Goal: Information Seeking & Learning: Learn about a topic

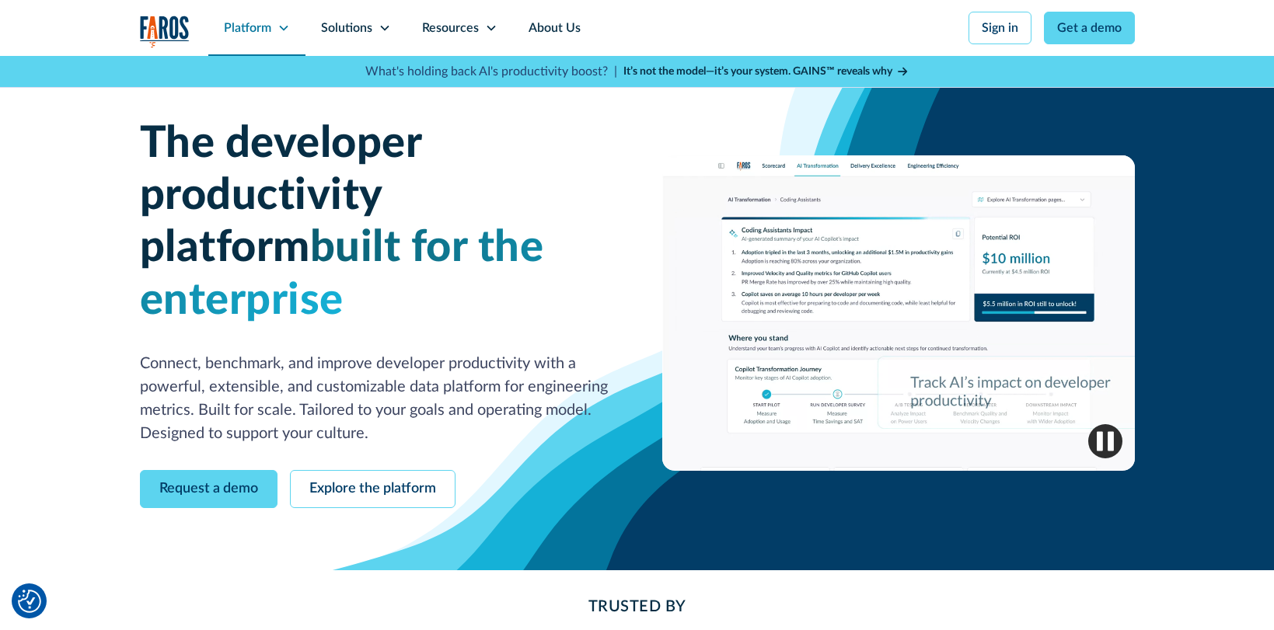
click at [262, 36] on div "Platform" at bounding box center [247, 28] width 47 height 19
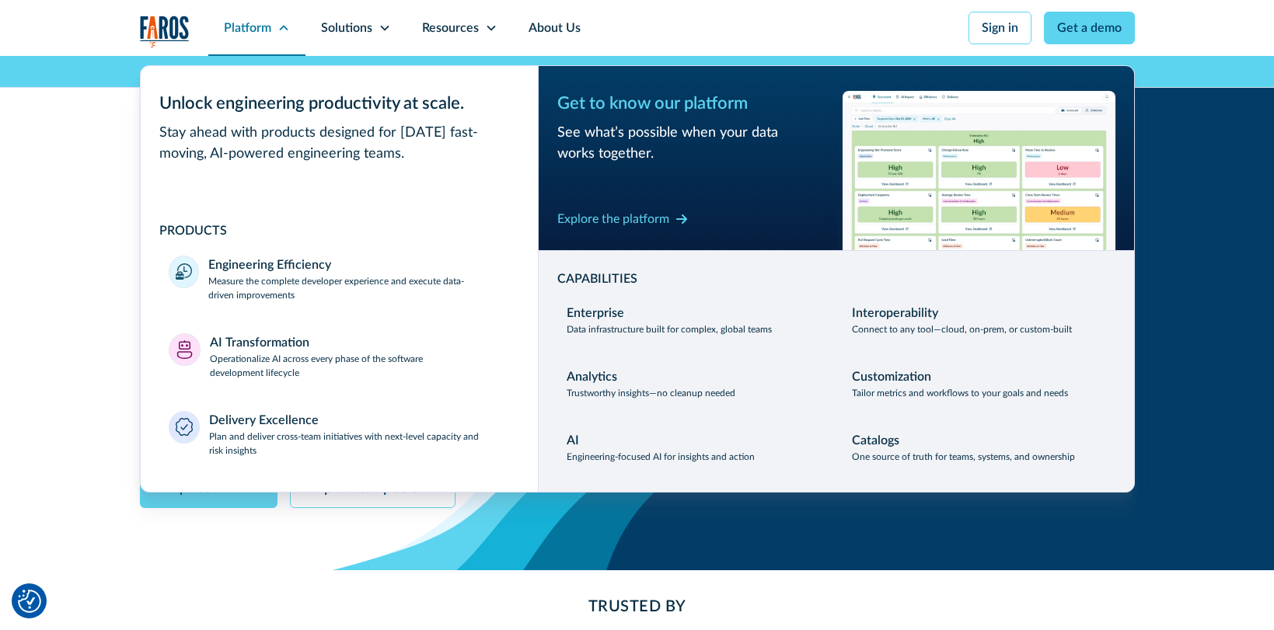
click at [281, 29] on icon at bounding box center [283, 28] width 12 height 12
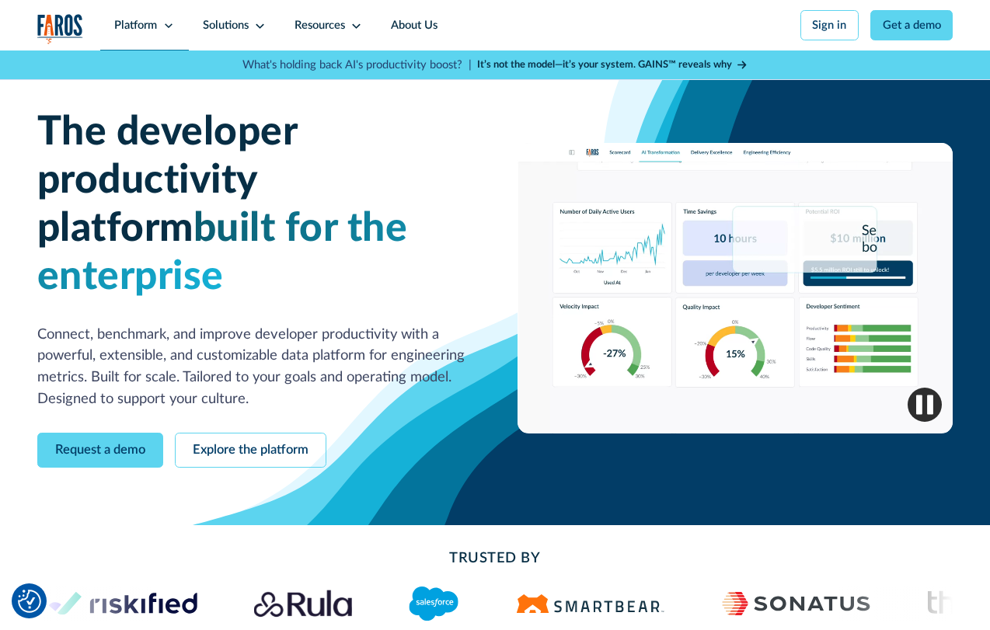
click at [141, 18] on div "Platform" at bounding box center [135, 25] width 43 height 17
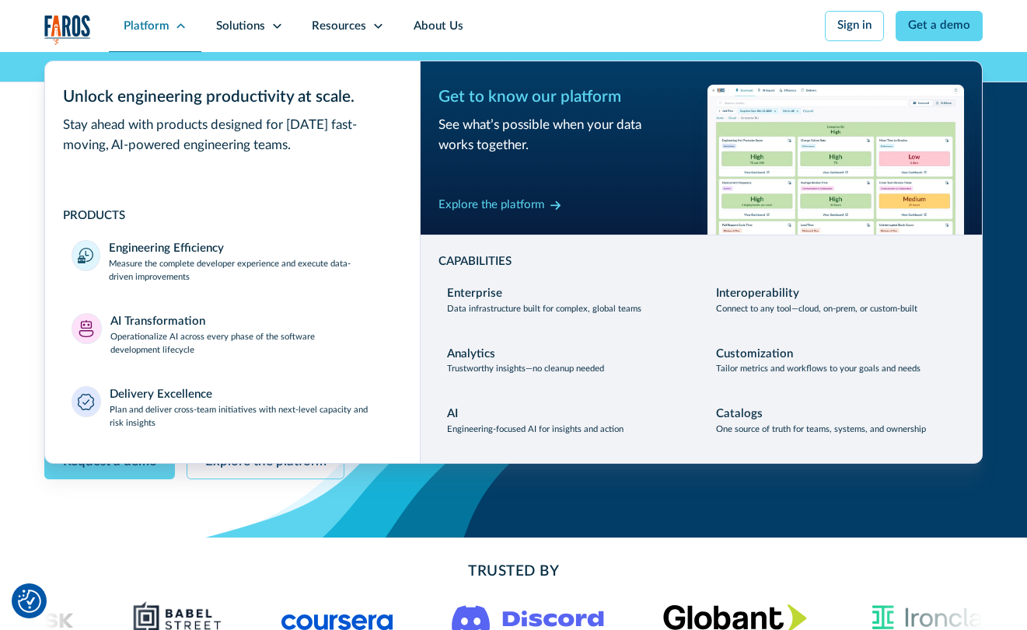
click at [155, 19] on div "Platform" at bounding box center [147, 27] width 46 height 18
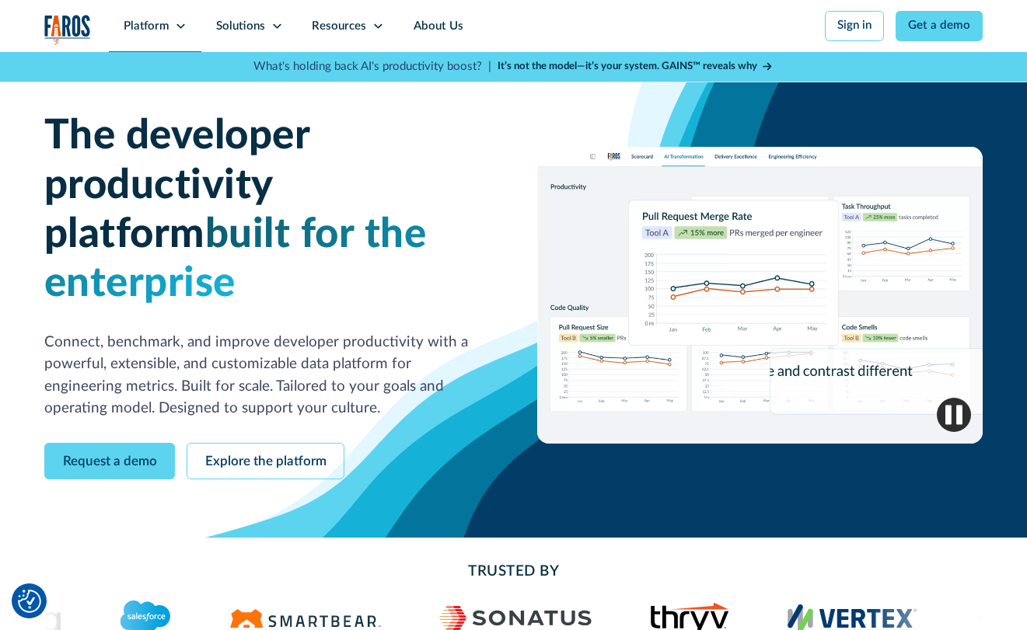
click at [163, 22] on div "Platform" at bounding box center [147, 27] width 46 height 18
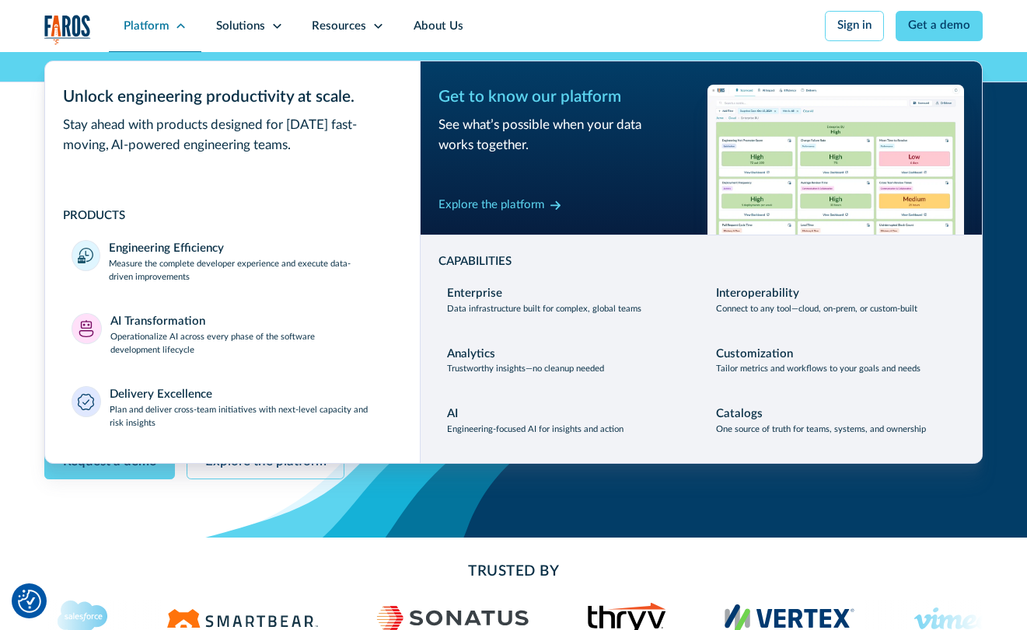
click at [163, 22] on div "Platform" at bounding box center [147, 27] width 46 height 18
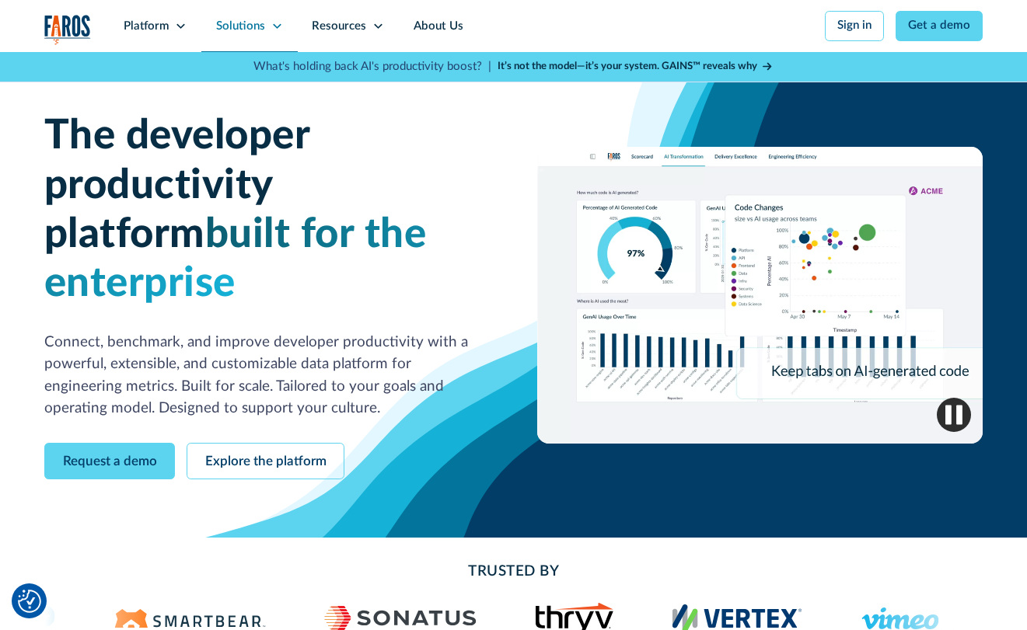
click at [272, 21] on icon at bounding box center [277, 26] width 12 height 12
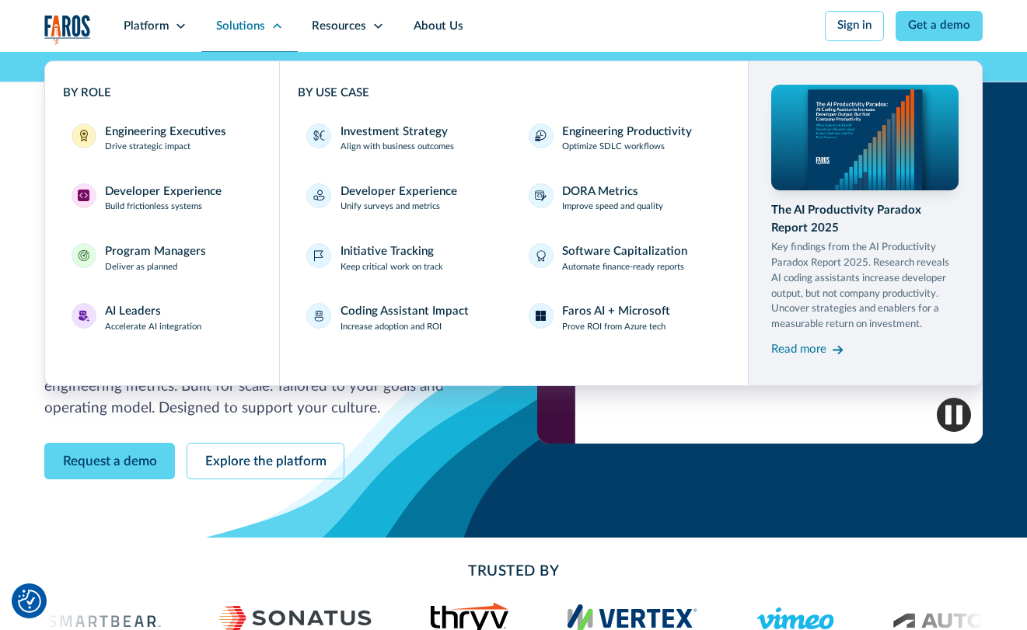
click at [272, 21] on icon at bounding box center [277, 26] width 12 height 12
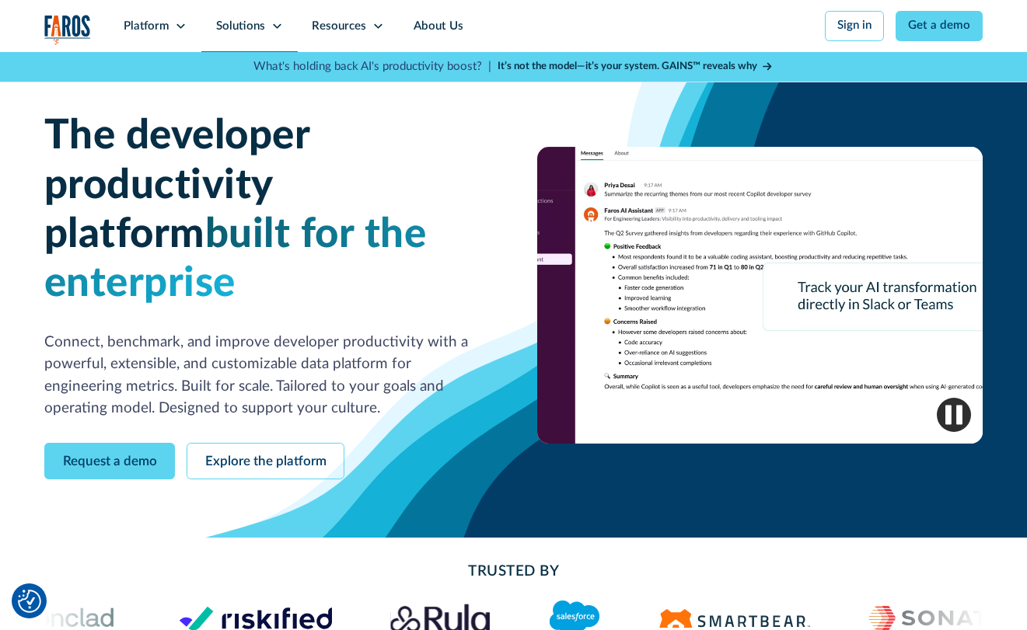
click at [271, 23] on icon at bounding box center [277, 26] width 12 height 12
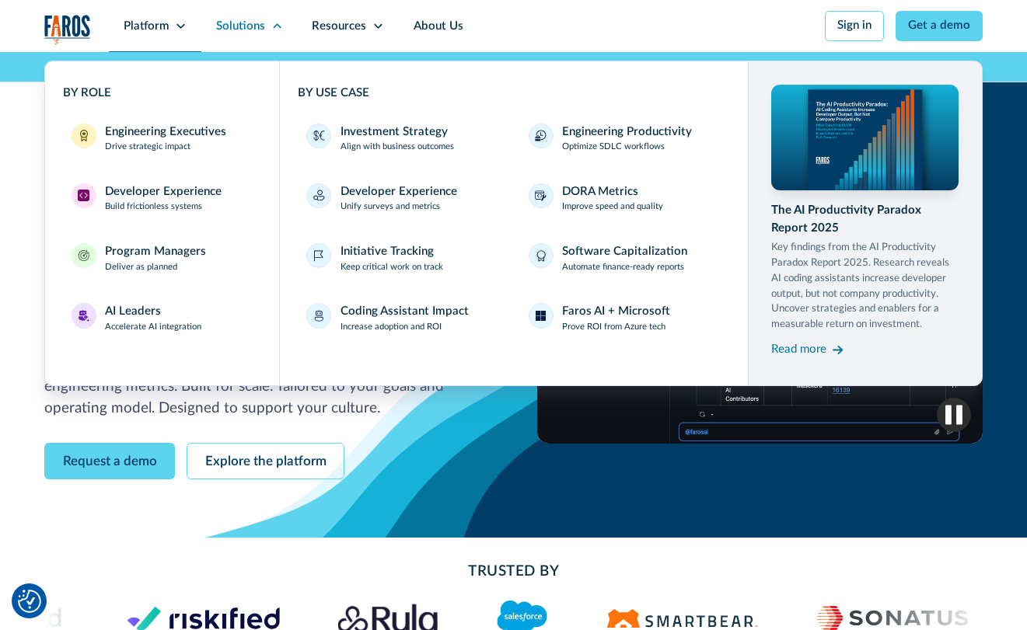
click at [169, 22] on div "Platform" at bounding box center [155, 26] width 92 height 52
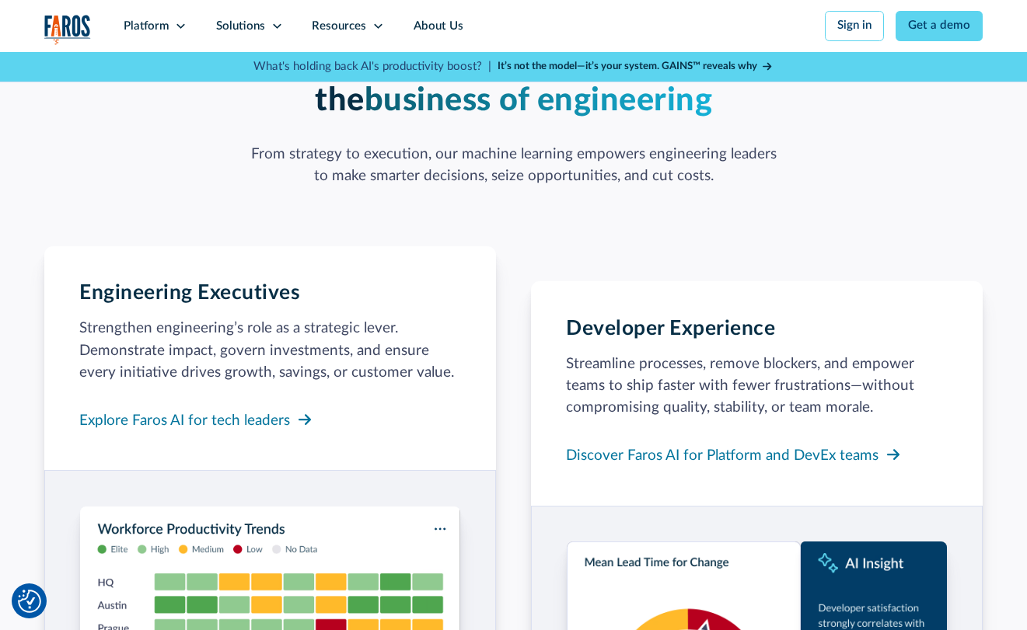
scroll to position [1271, 0]
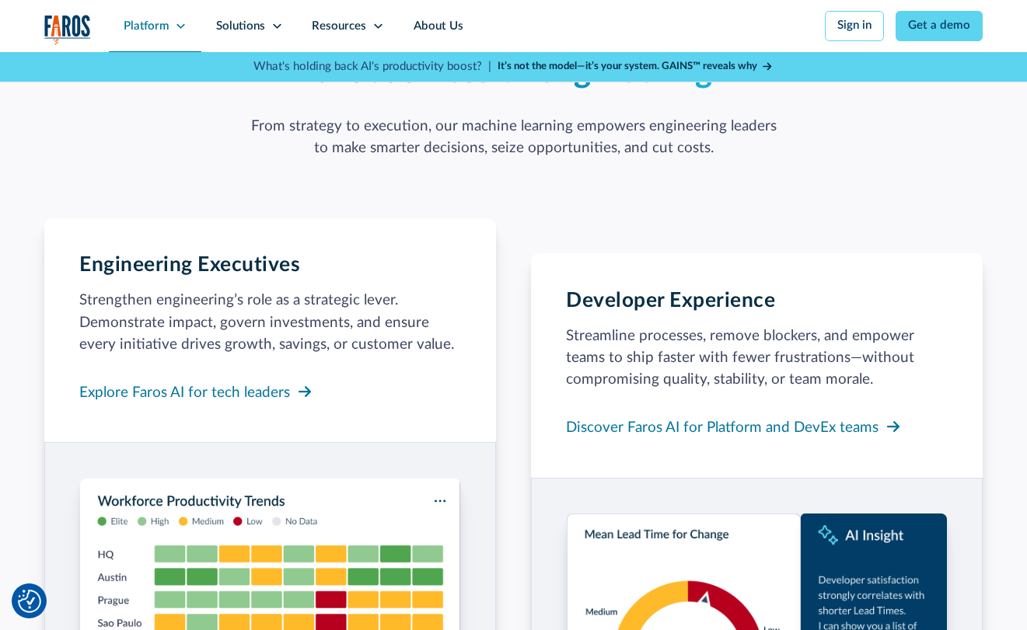
click at [158, 31] on div "Platform" at bounding box center [147, 27] width 46 height 18
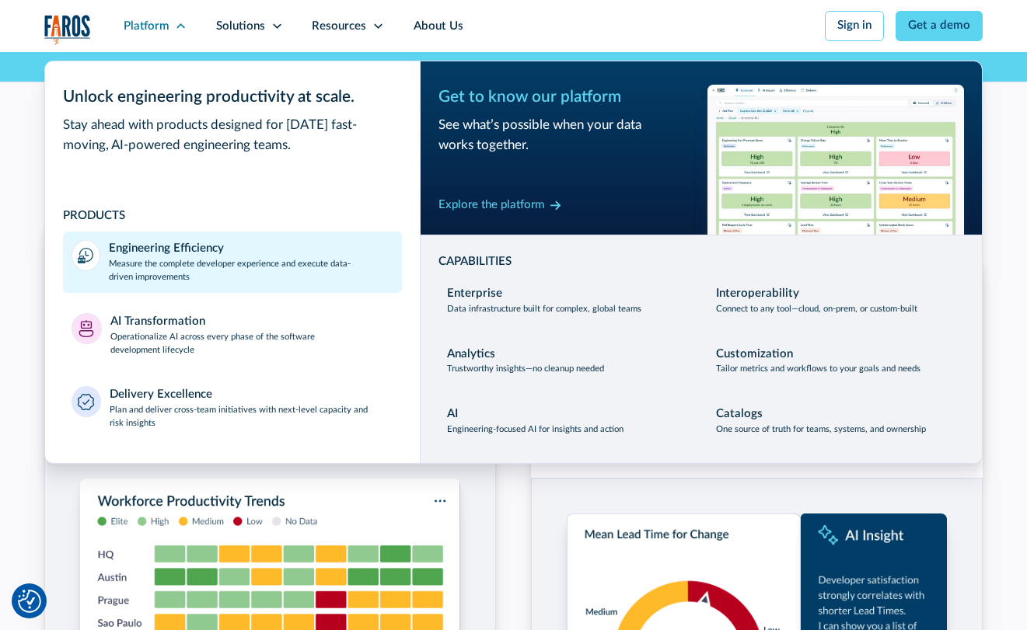
click at [134, 254] on div "Engineering Efficiency" at bounding box center [166, 249] width 115 height 18
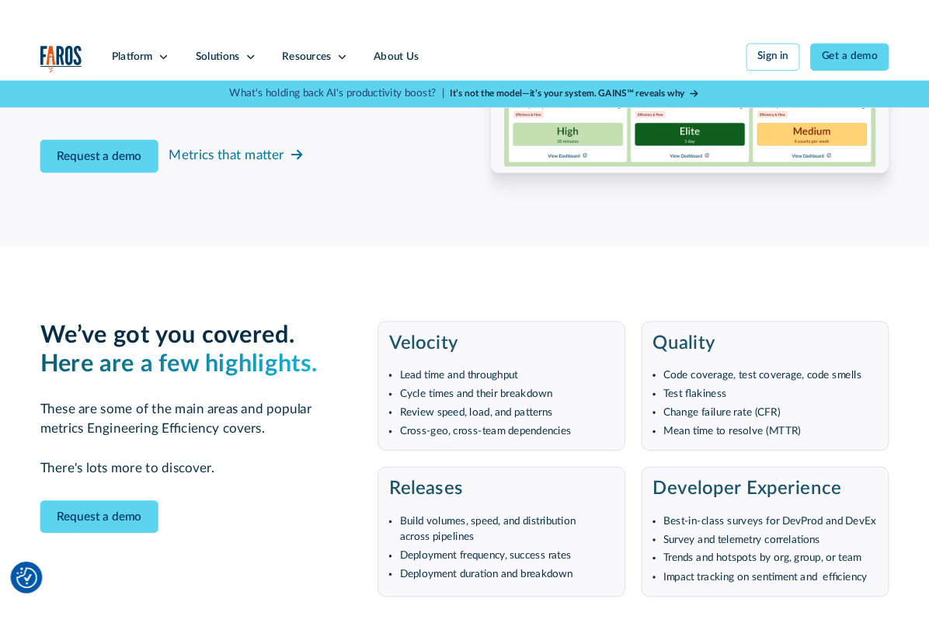
scroll to position [2682, 0]
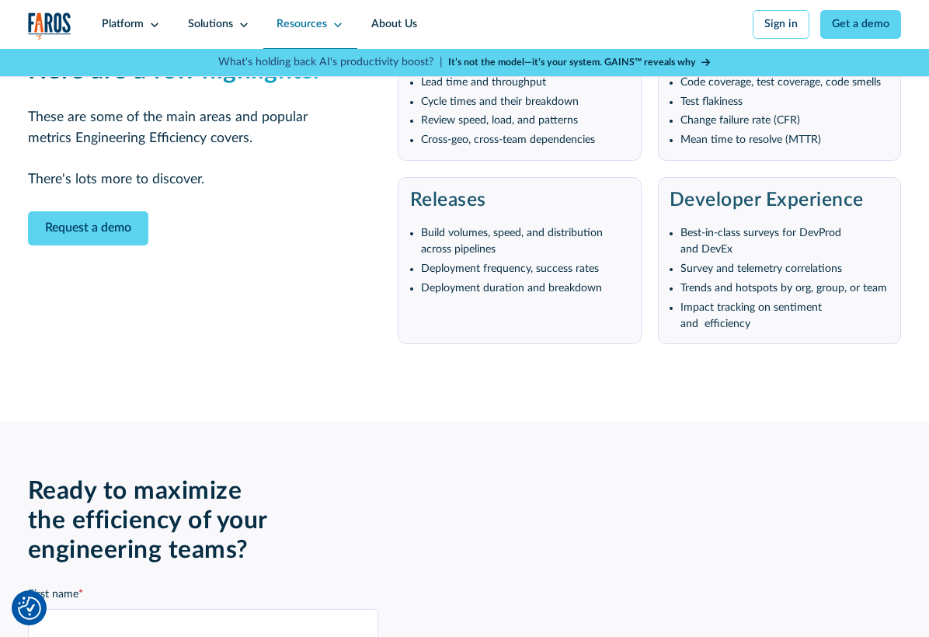
click at [329, 18] on div "Resources" at bounding box center [310, 24] width 95 height 49
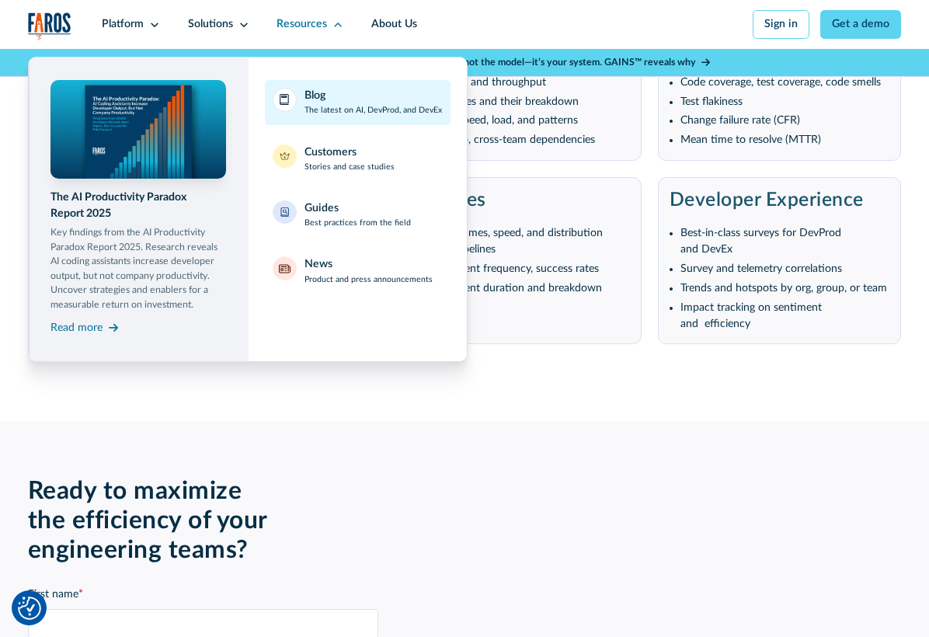
click at [334, 101] on div "Blog The latest on AI, DevProd, and DevEx" at bounding box center [374, 102] width 138 height 29
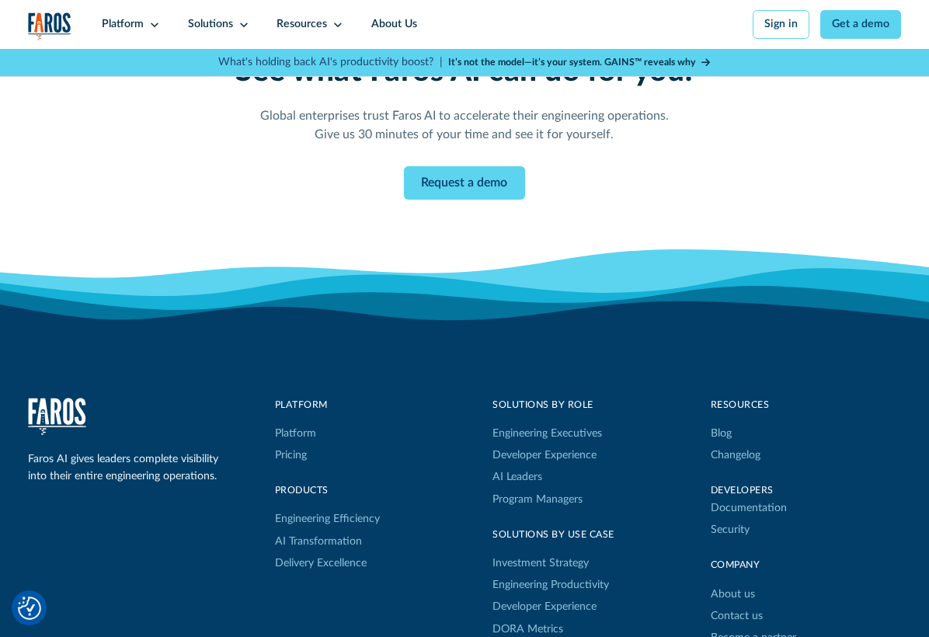
scroll to position [2329, 0]
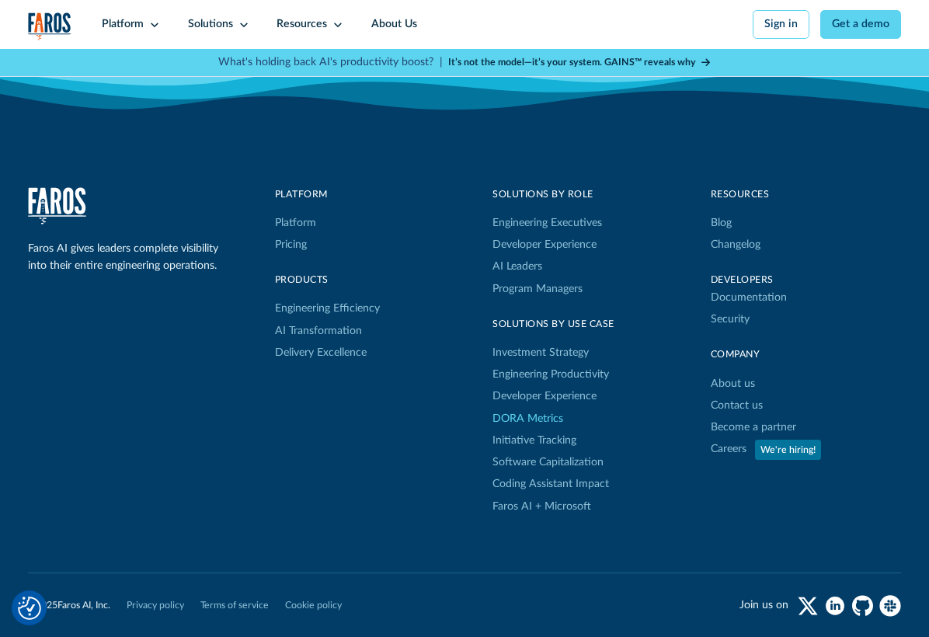
click at [551, 427] on link "DORA Metrics" at bounding box center [528, 419] width 71 height 22
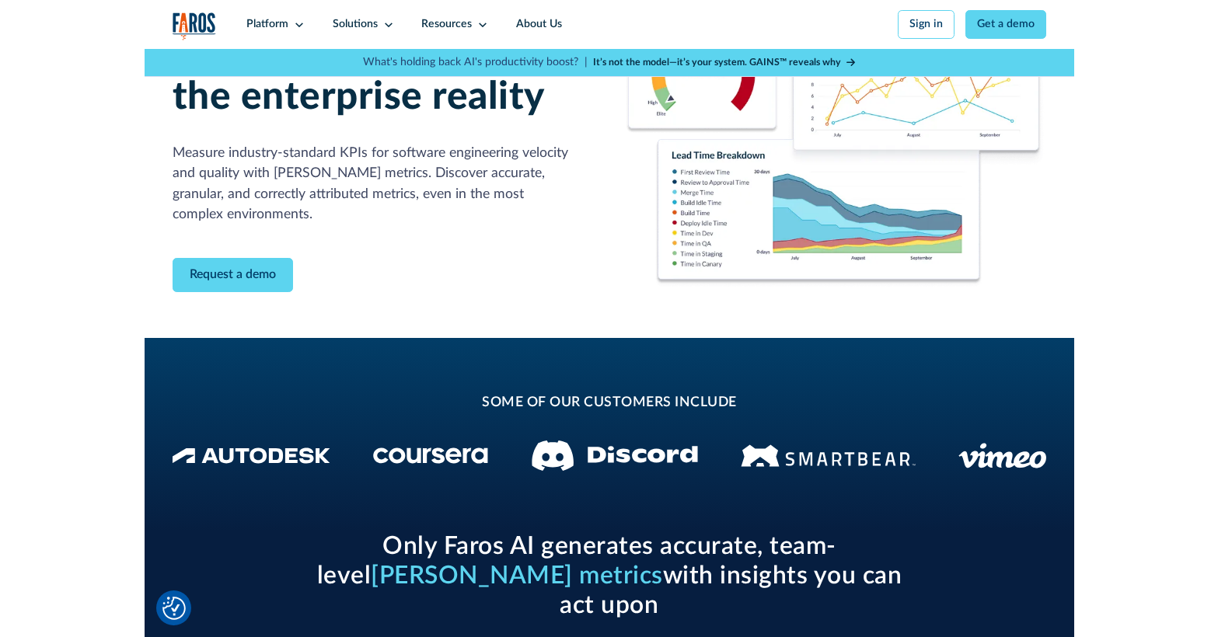
scroll to position [264, 0]
